Goal: Navigation & Orientation: Find specific page/section

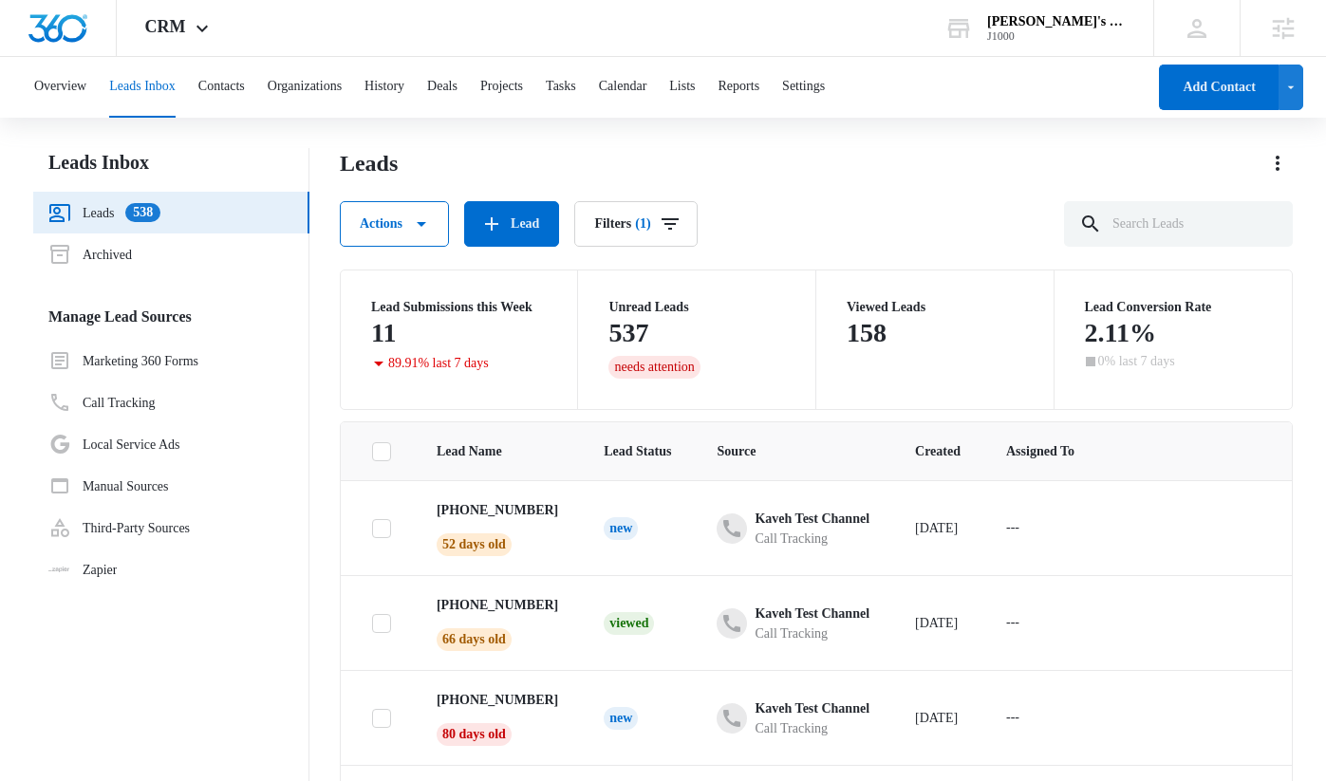
scroll to position [280, 0]
